Goal: Information Seeking & Learning: Learn about a topic

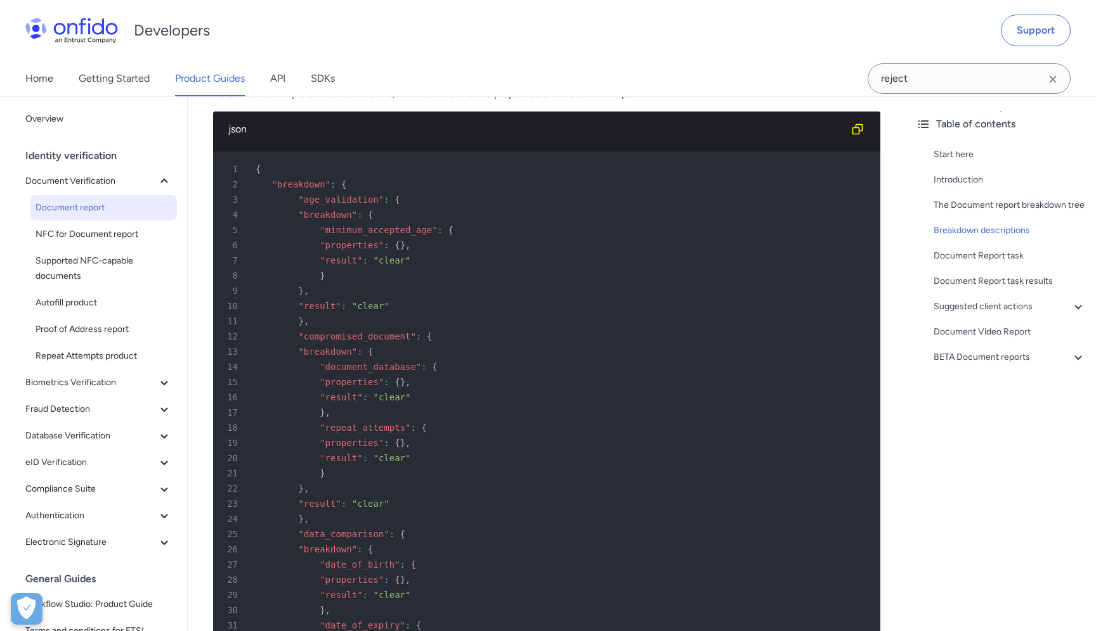
scroll to position [5920, 0]
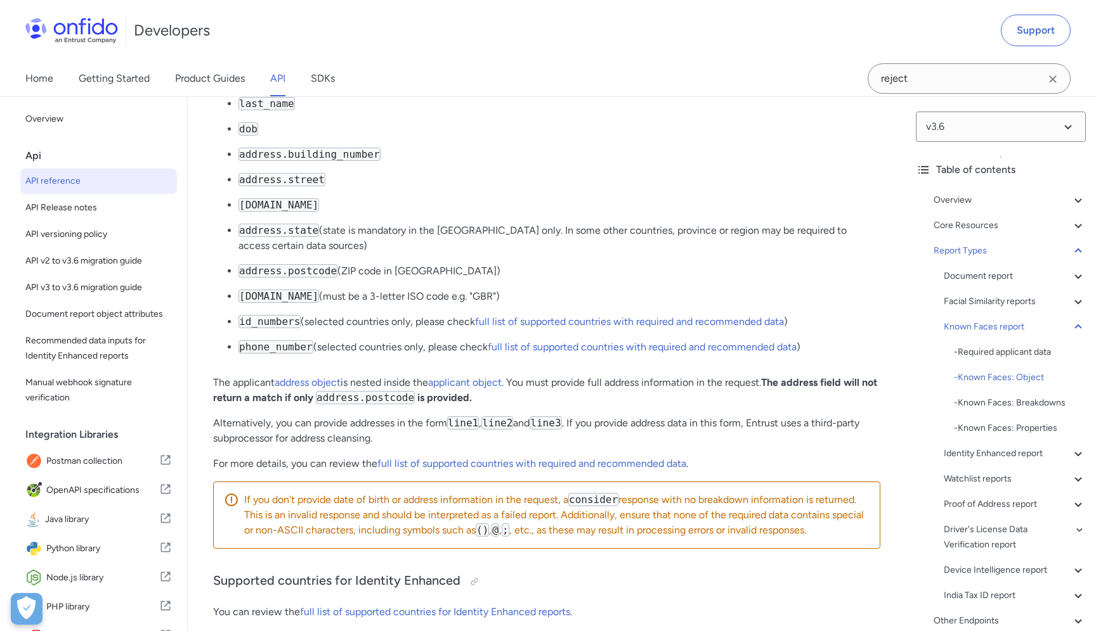
scroll to position [74986, 0]
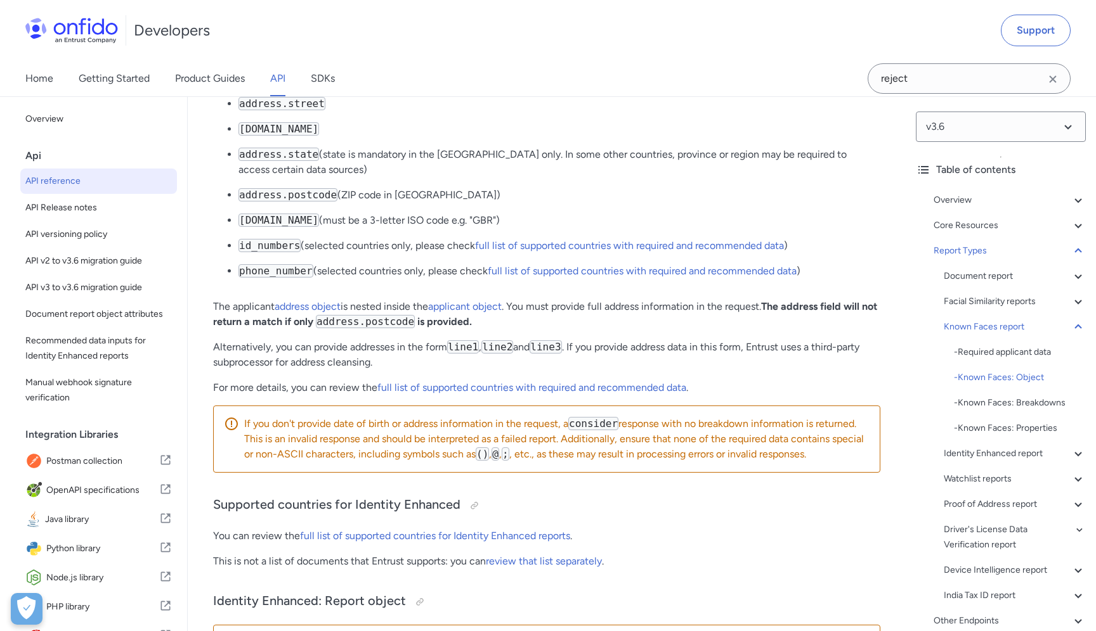
scroll to position [75044, 0]
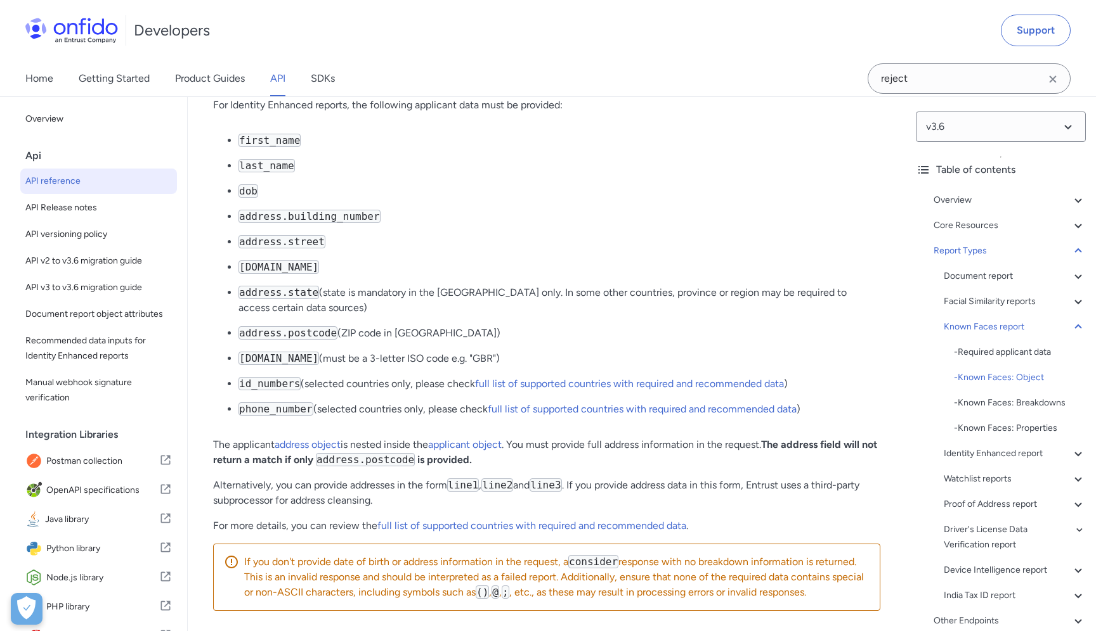
scroll to position [74913, 0]
